Goal: Task Accomplishment & Management: Use online tool/utility

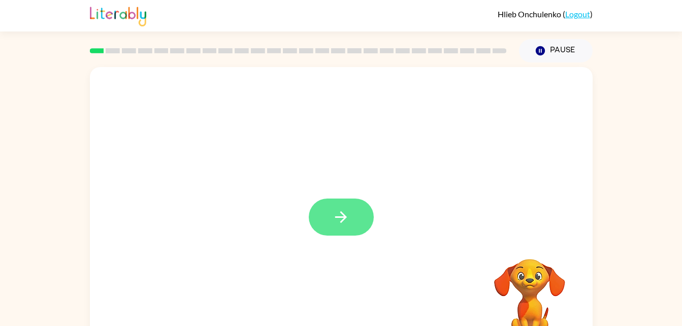
click at [355, 214] on button "button" at bounding box center [341, 217] width 65 height 37
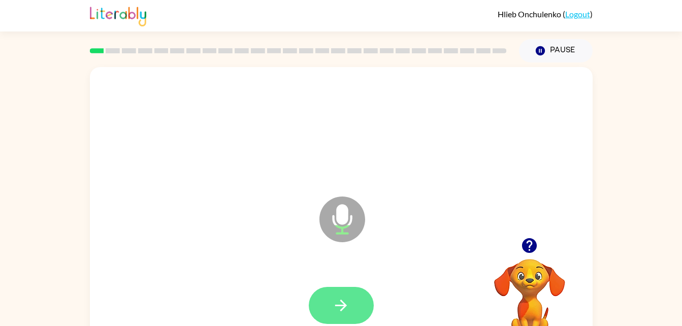
click at [354, 294] on button "button" at bounding box center [341, 305] width 65 height 37
click at [354, 292] on button "button" at bounding box center [341, 305] width 65 height 37
click at [352, 320] on button "button" at bounding box center [341, 305] width 65 height 37
click at [360, 305] on button "button" at bounding box center [341, 305] width 65 height 37
click at [365, 290] on button "button" at bounding box center [341, 305] width 65 height 37
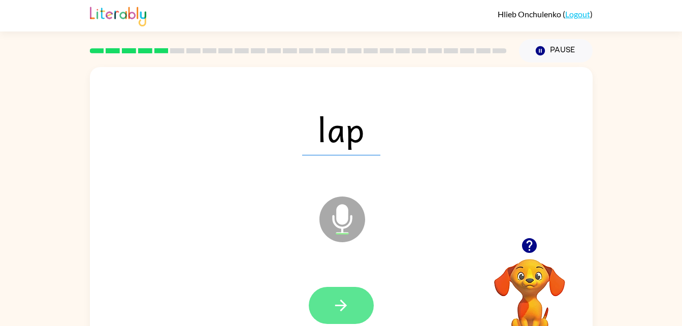
click at [339, 307] on icon "button" at bounding box center [341, 306] width 18 height 18
click at [340, 301] on icon "button" at bounding box center [341, 306] width 18 height 18
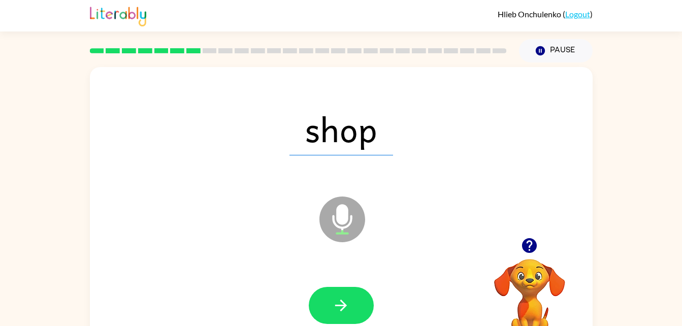
click at [373, 297] on div at bounding box center [341, 305] width 65 height 37
click at [368, 297] on button "button" at bounding box center [341, 305] width 65 height 37
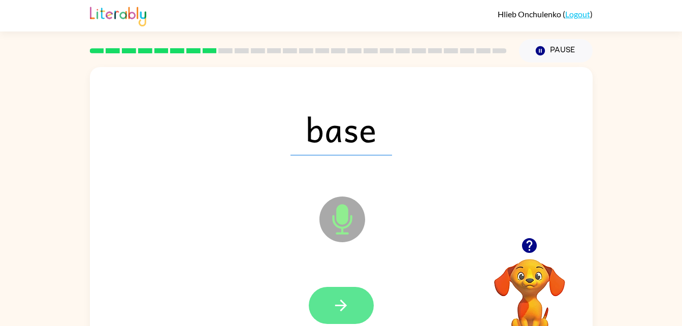
click at [362, 298] on button "button" at bounding box center [341, 305] width 65 height 37
click at [340, 306] on icon "button" at bounding box center [341, 306] width 18 height 18
click at [347, 304] on icon "button" at bounding box center [341, 306] width 18 height 18
click at [357, 287] on button "button" at bounding box center [341, 305] width 65 height 37
click at [365, 297] on button "button" at bounding box center [341, 305] width 65 height 37
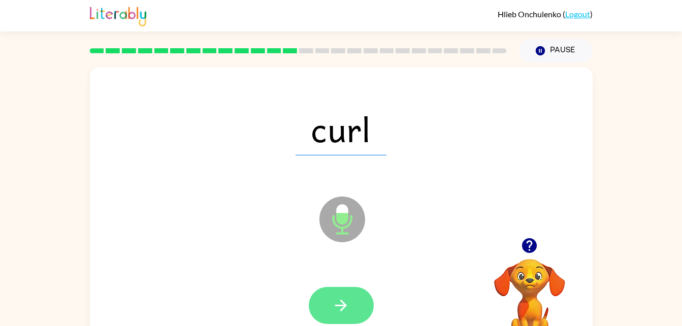
click at [363, 300] on button "button" at bounding box center [341, 305] width 65 height 37
click at [330, 310] on button "button" at bounding box center [341, 305] width 65 height 37
click at [361, 322] on button "button" at bounding box center [341, 305] width 65 height 37
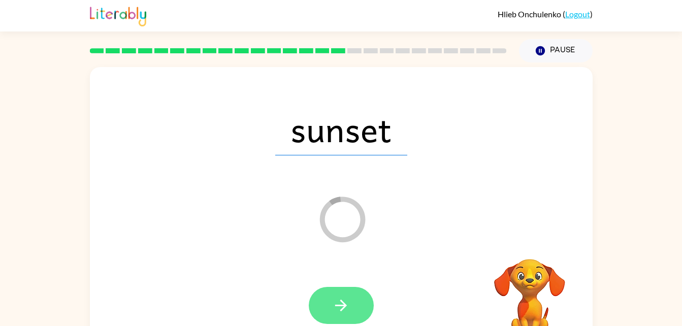
click at [362, 314] on button "button" at bounding box center [341, 305] width 65 height 37
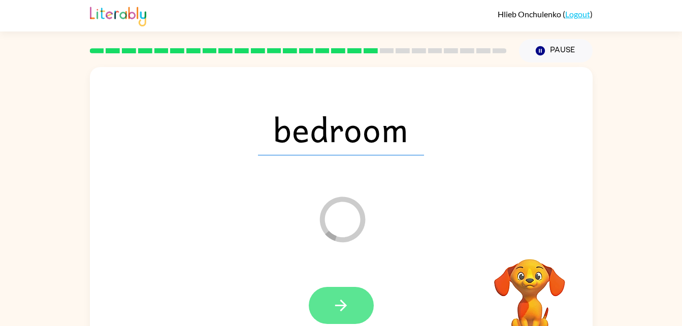
click at [347, 291] on button "button" at bounding box center [341, 305] width 65 height 37
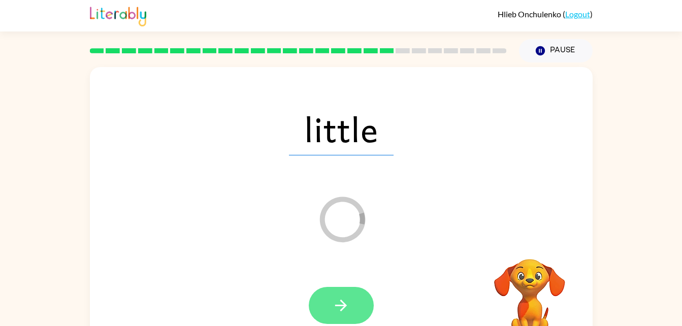
click at [364, 298] on button "button" at bounding box center [341, 305] width 65 height 37
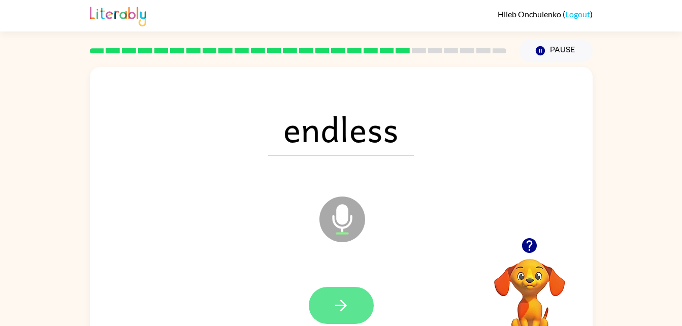
click at [347, 309] on icon "button" at bounding box center [341, 306] width 18 height 18
click at [337, 287] on button "button" at bounding box center [341, 305] width 65 height 37
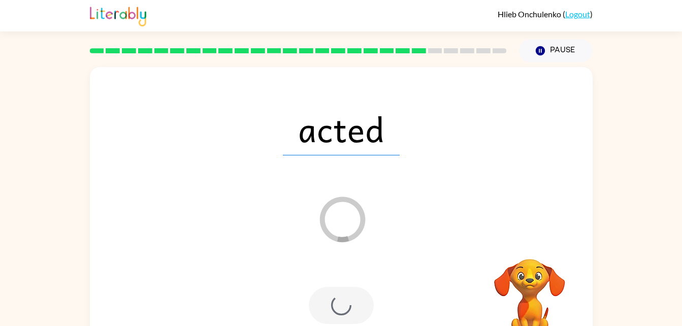
click at [646, 155] on div "acted Loader Your response is being sent to our graders Your browser must suppo…" at bounding box center [341, 209] width 682 height 295
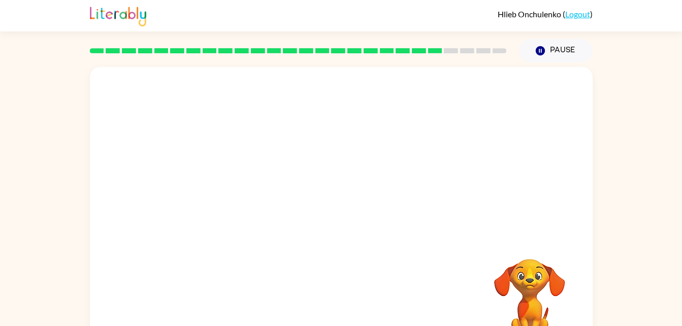
scroll to position [2, 0]
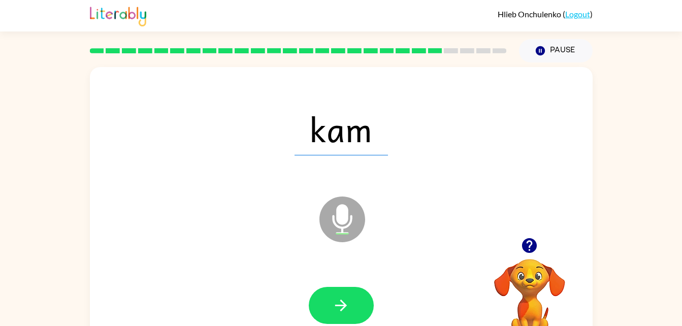
scroll to position [31, 0]
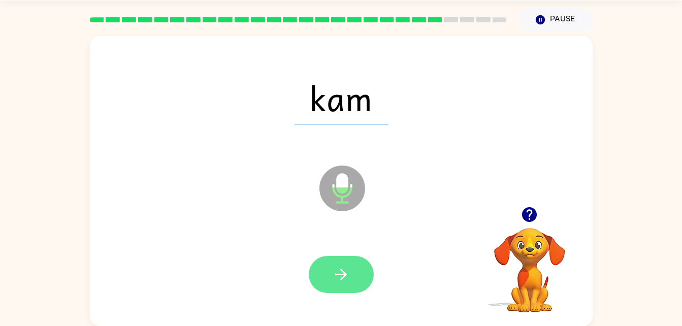
click at [346, 280] on icon "button" at bounding box center [341, 275] width 18 height 18
click at [350, 284] on button "button" at bounding box center [341, 274] width 65 height 37
click at [363, 270] on button "button" at bounding box center [341, 274] width 65 height 37
click at [357, 259] on button "button" at bounding box center [341, 274] width 65 height 37
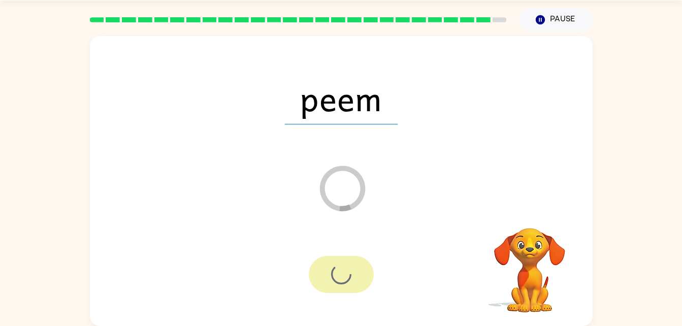
scroll to position [13, 0]
